Goal: Transaction & Acquisition: Purchase product/service

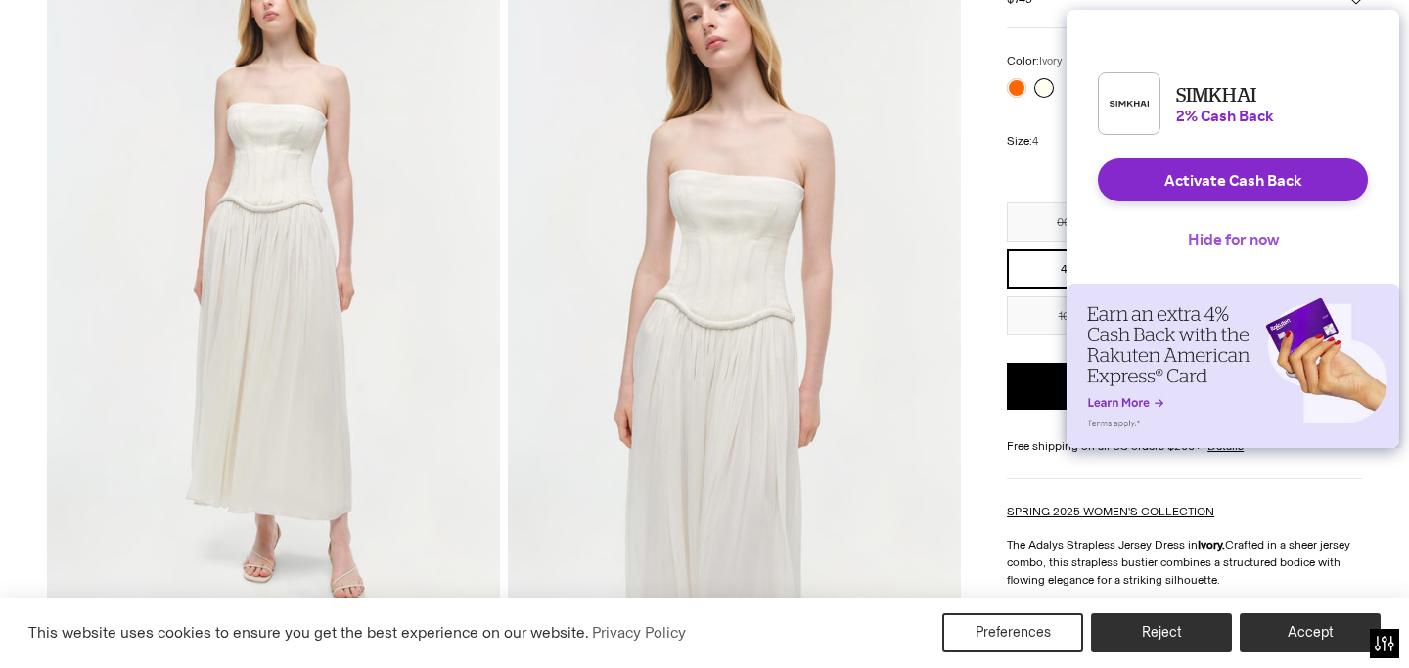
click at [1232, 248] on button "Hide for now" at bounding box center [1233, 238] width 122 height 43
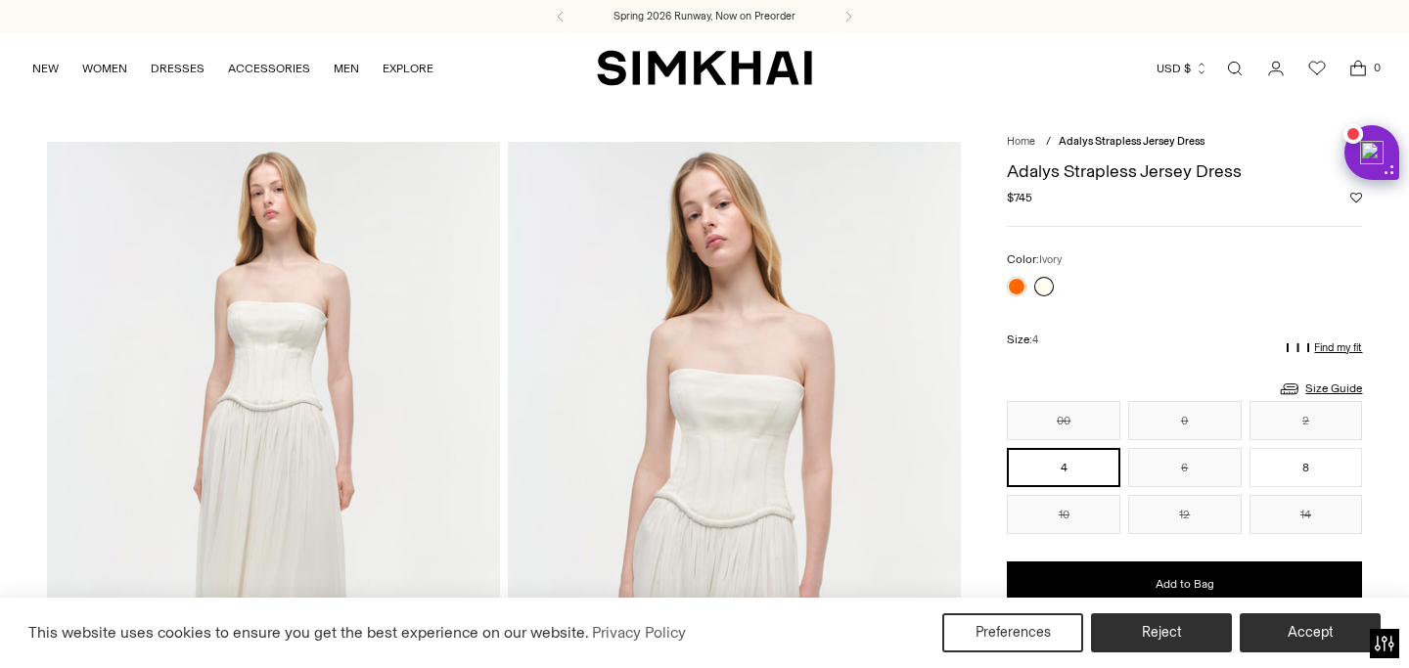
scroll to position [199, 0]
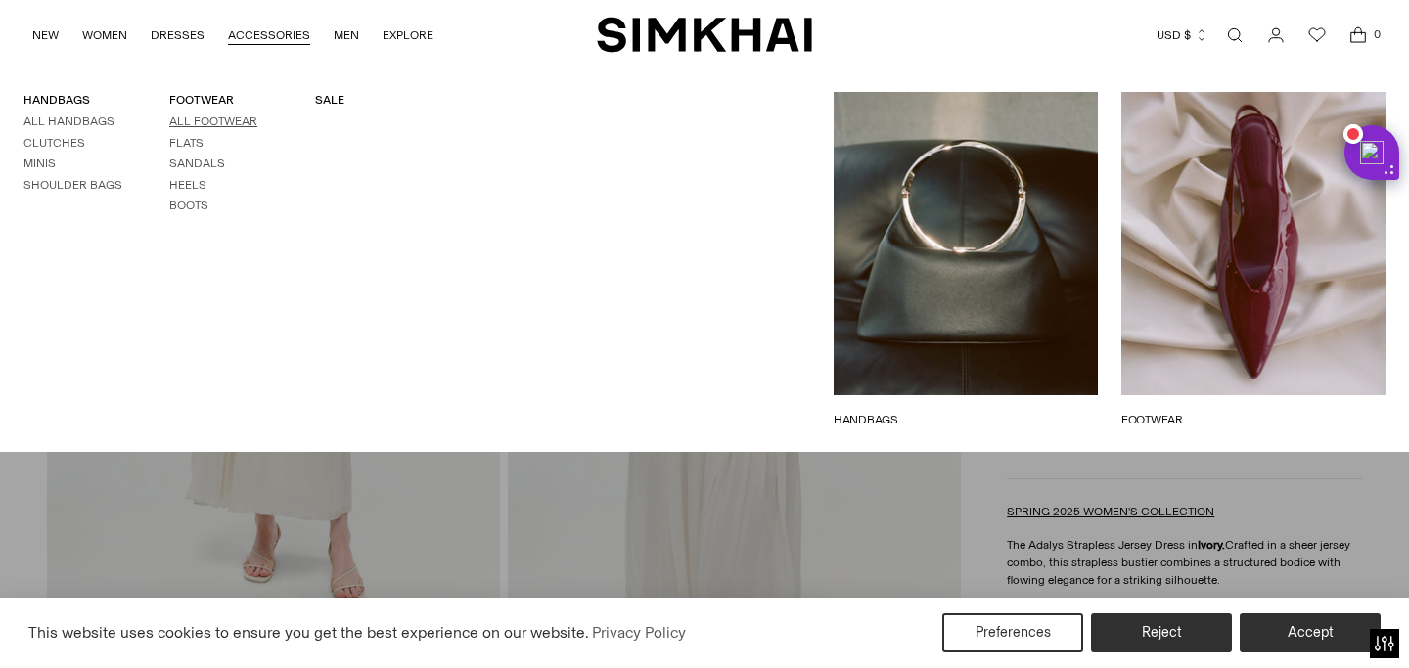
click at [198, 124] on link "All Footwear" at bounding box center [213, 121] width 88 height 14
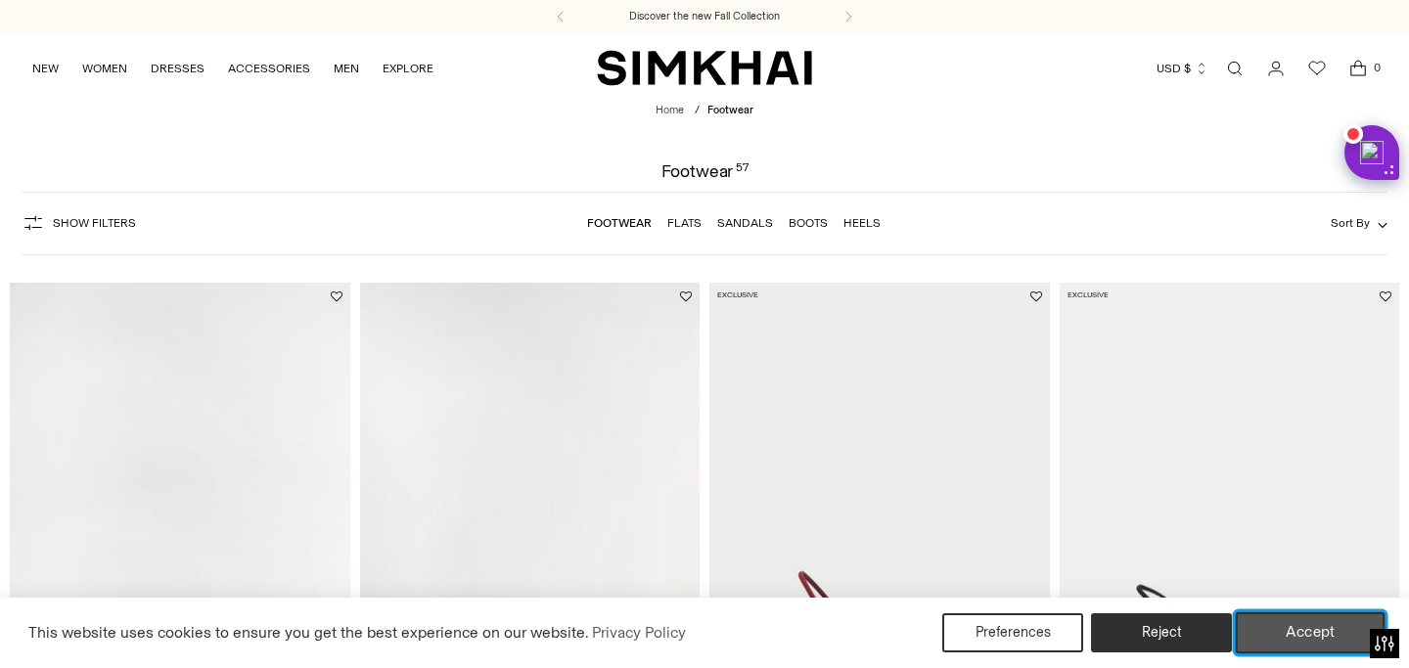
click at [1309, 622] on button "Accept" at bounding box center [1311, 632] width 150 height 41
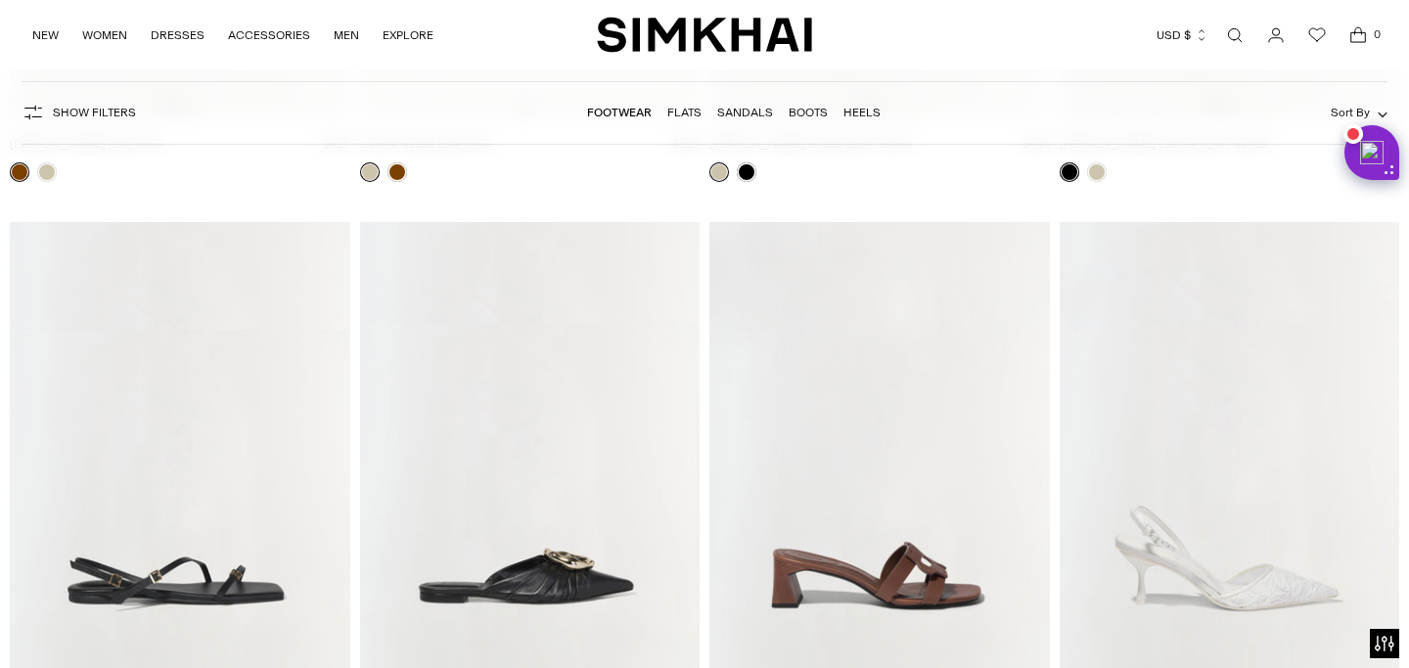
scroll to position [6443, 0]
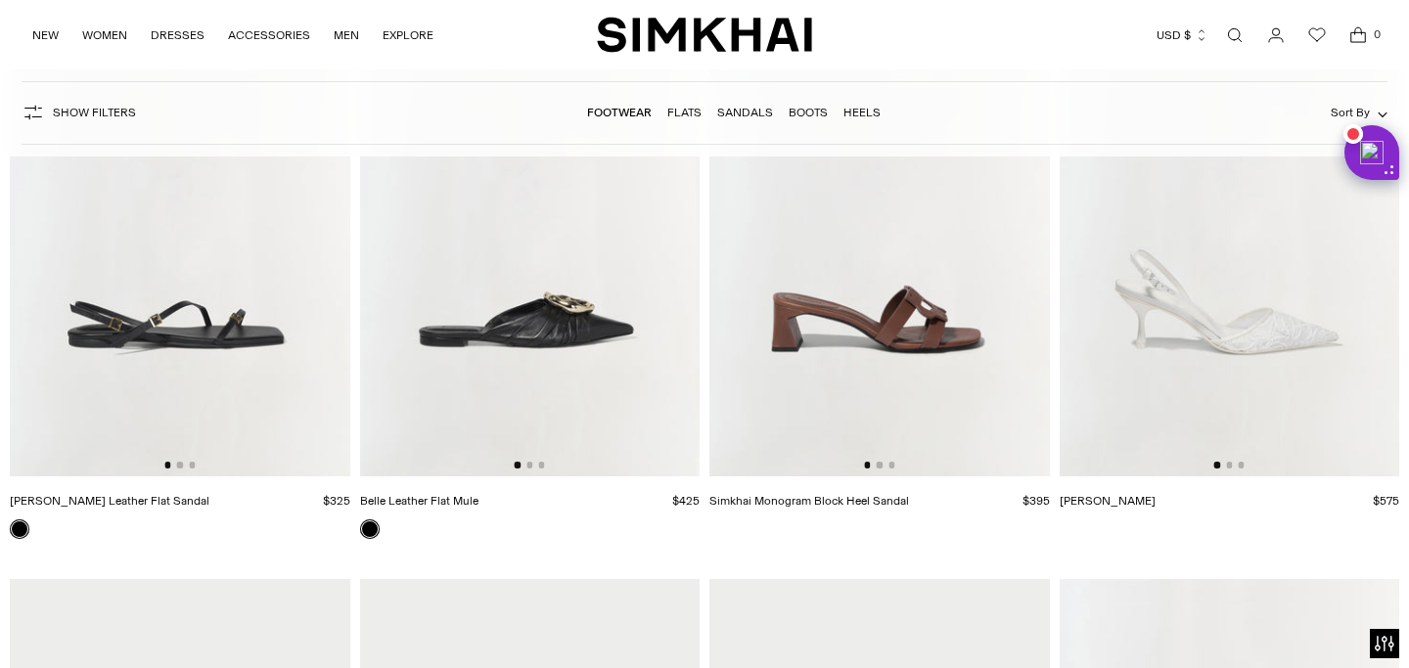
click at [1226, 377] on img at bounding box center [1230, 221] width 340 height 510
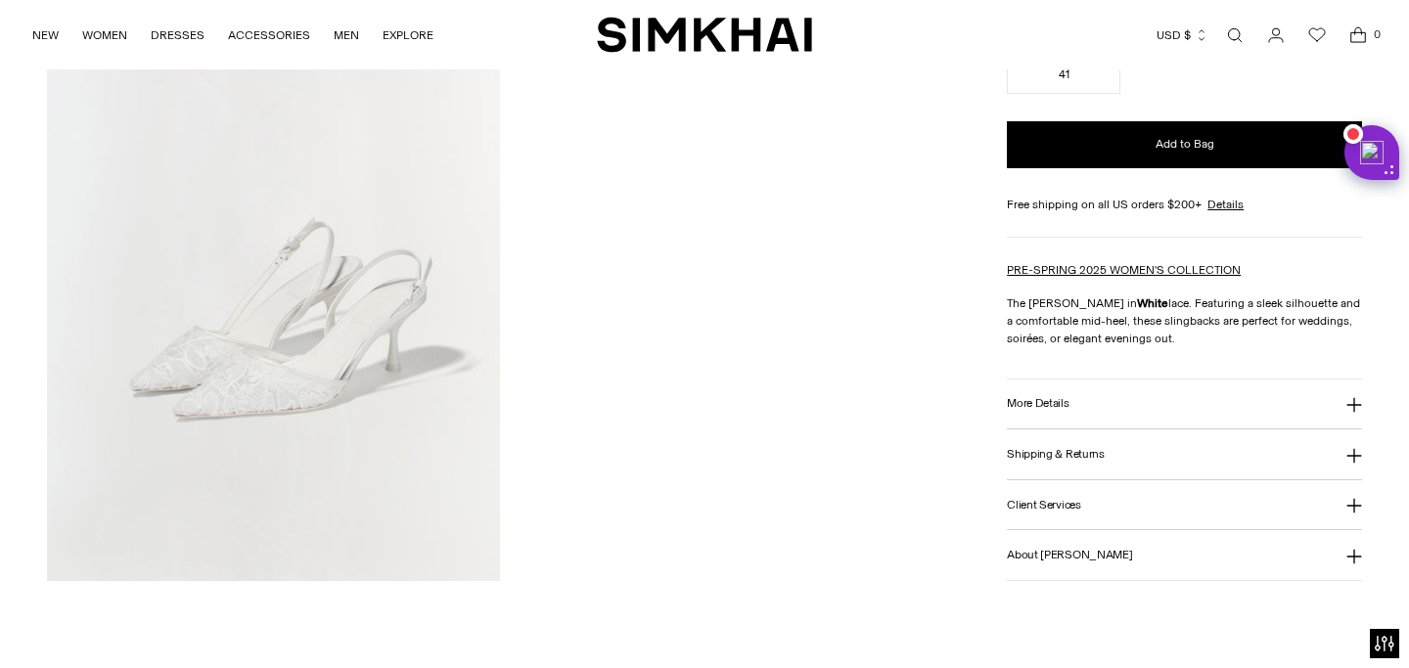
scroll to position [1647, 0]
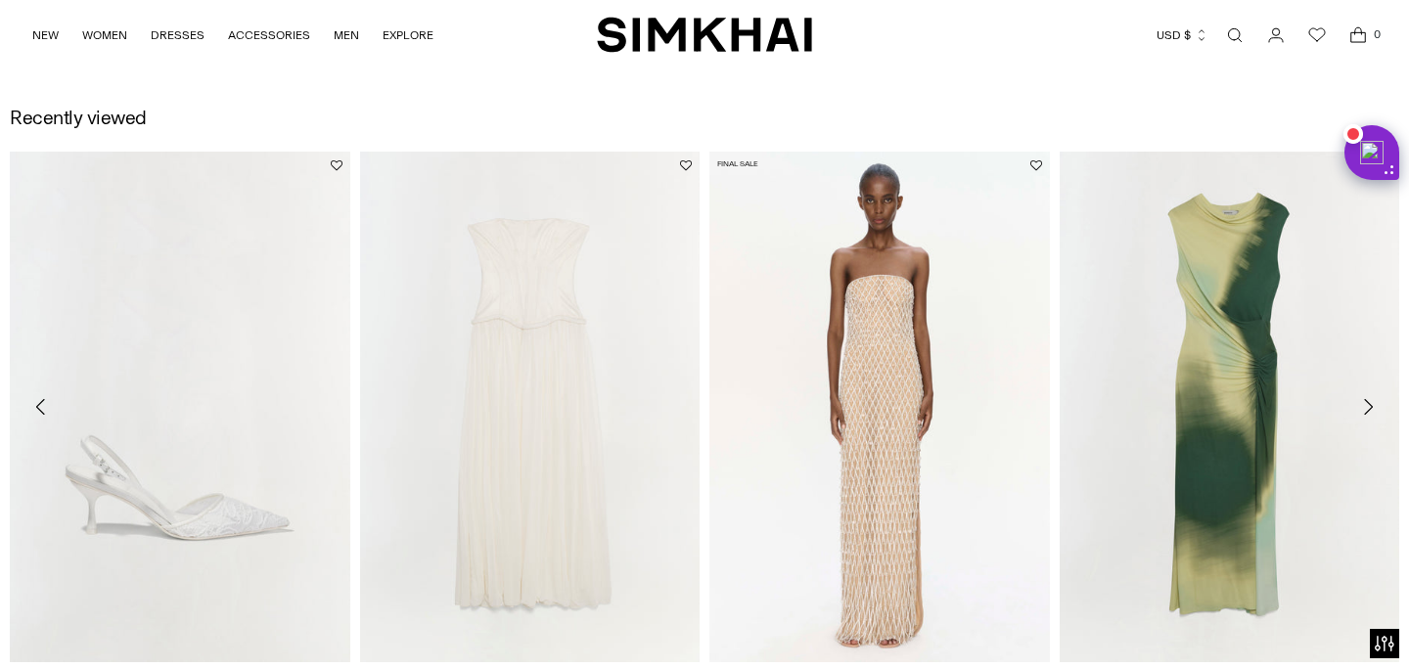
scroll to position [2159, 0]
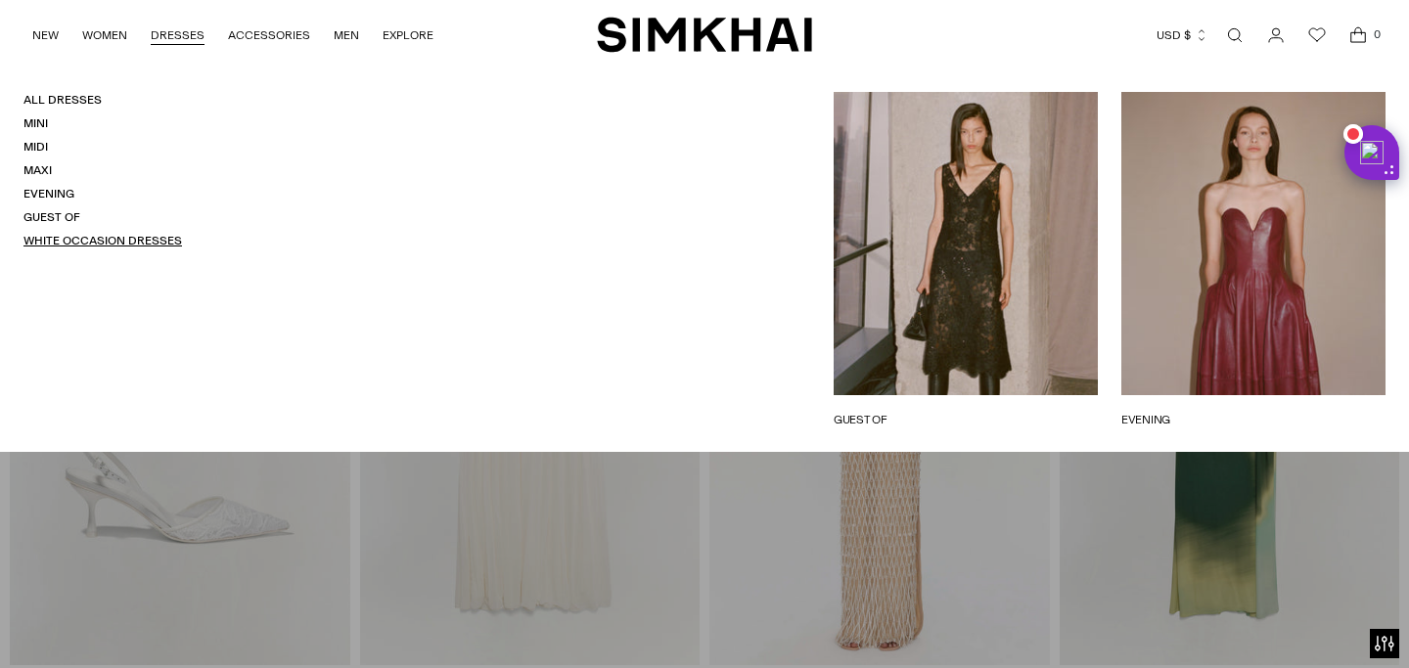
click at [37, 237] on link "White Occasion Dresses" at bounding box center [102, 241] width 158 height 14
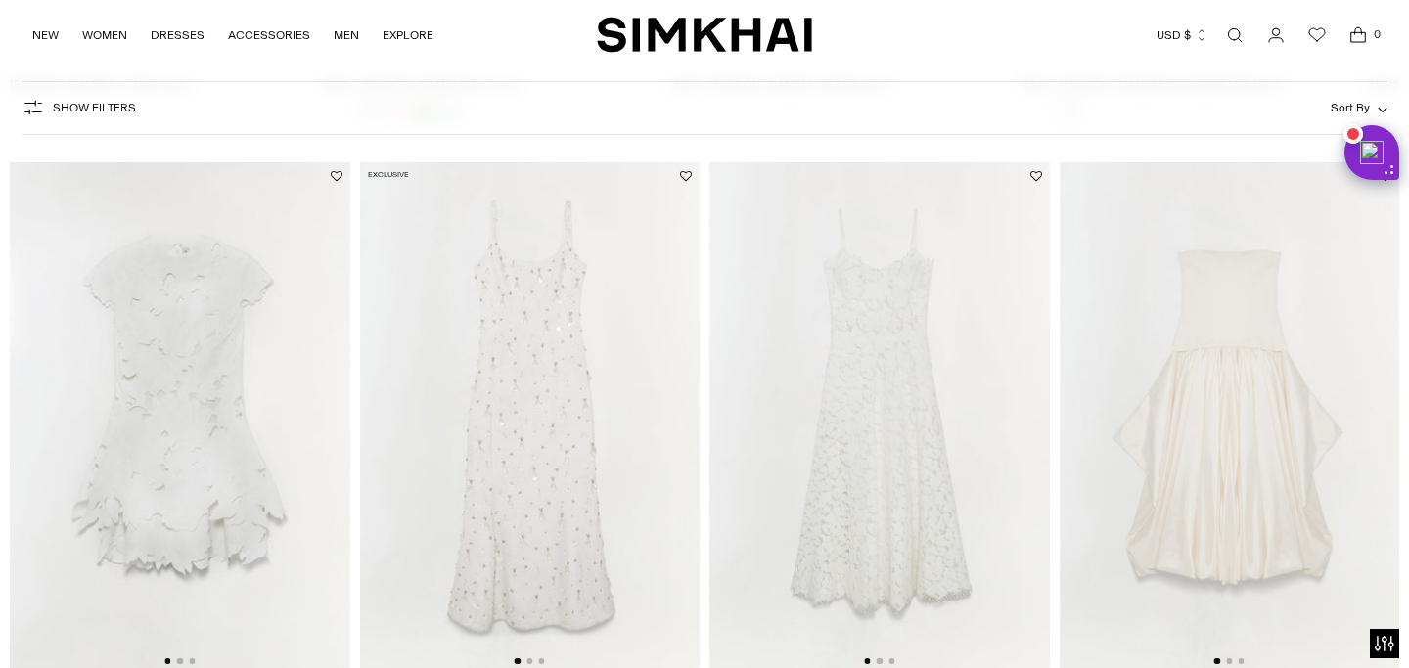
scroll to position [1097, 0]
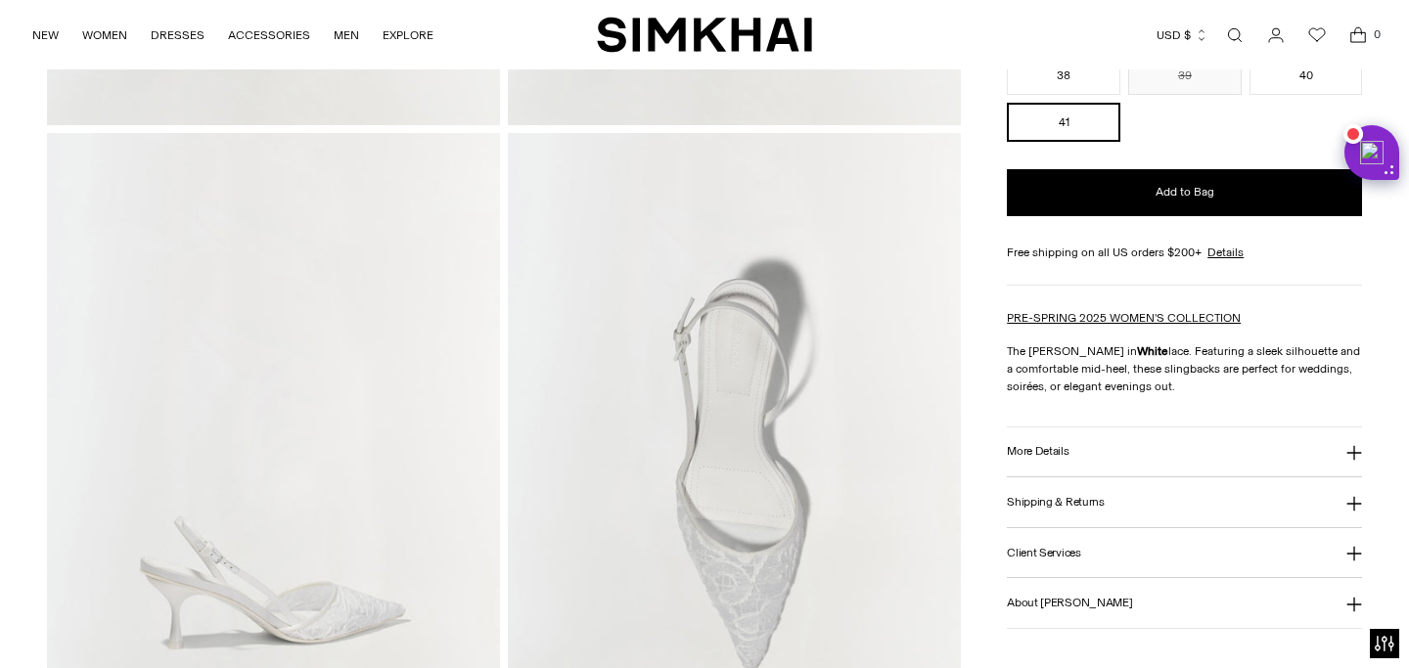
scroll to position [699, 0]
